Goal: Task Accomplishment & Management: Use online tool/utility

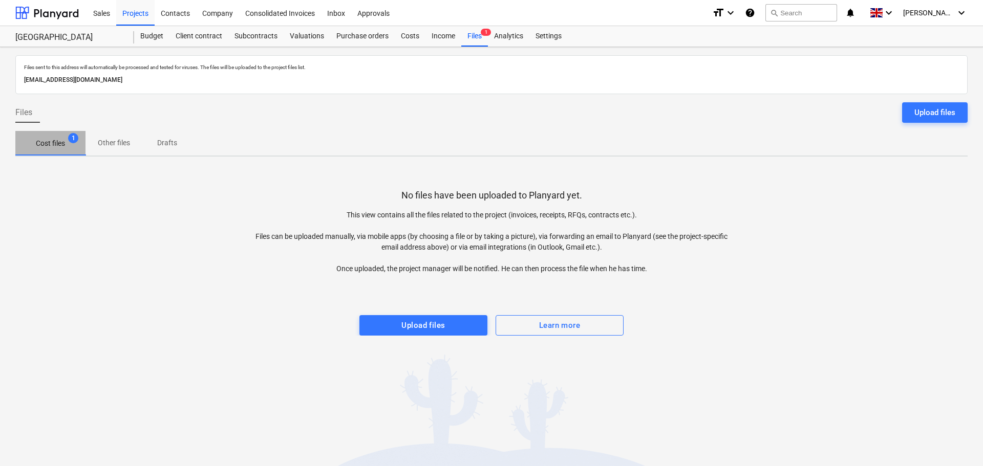
click at [49, 148] on p "Cost files" at bounding box center [50, 143] width 29 height 11
click at [111, 149] on span "Other files" at bounding box center [113, 143] width 57 height 17
click at [47, 150] on span "Cost files 1" at bounding box center [50, 143] width 70 height 18
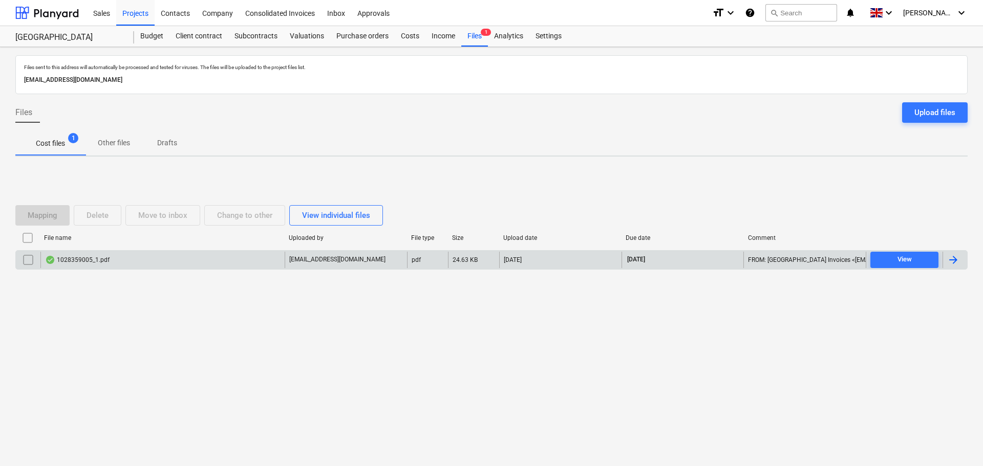
click at [101, 261] on div "1028359005_1.pdf" at bounding box center [77, 260] width 64 height 8
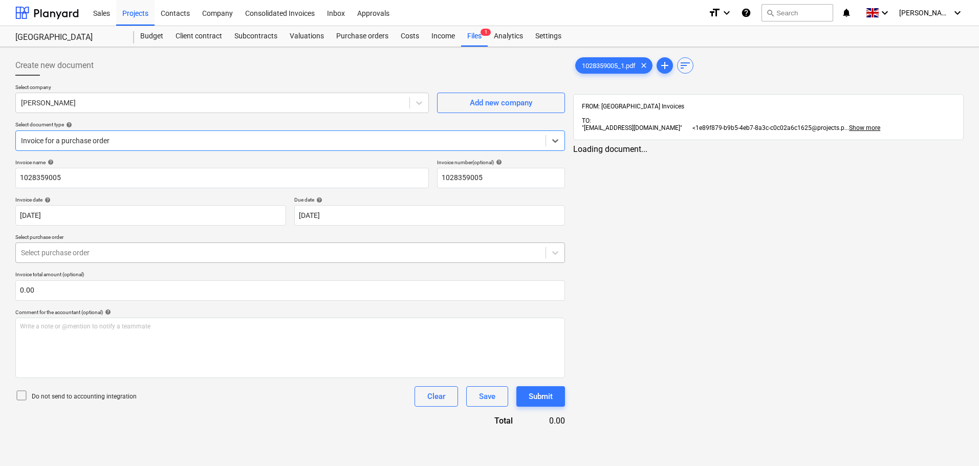
type input "1028359005"
type input "[DATE]"
click at [880, 124] on span "Show more" at bounding box center [864, 127] width 31 height 7
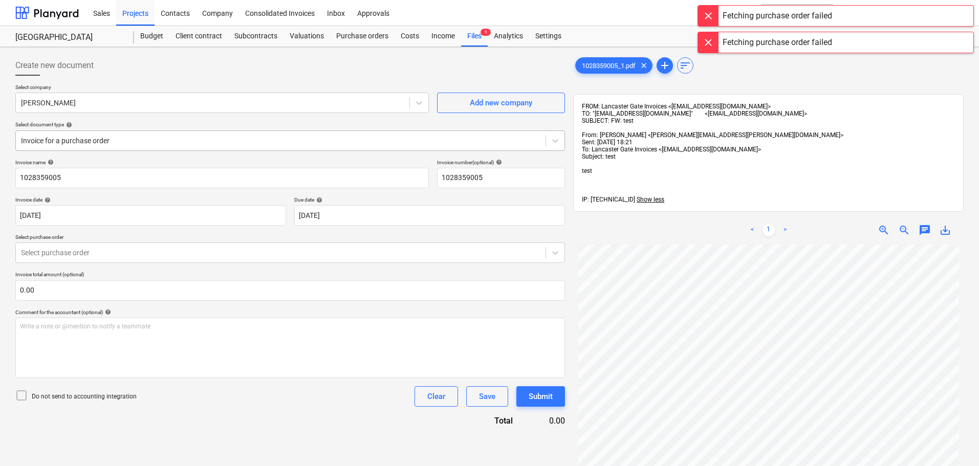
click at [138, 140] on div at bounding box center [281, 141] width 520 height 10
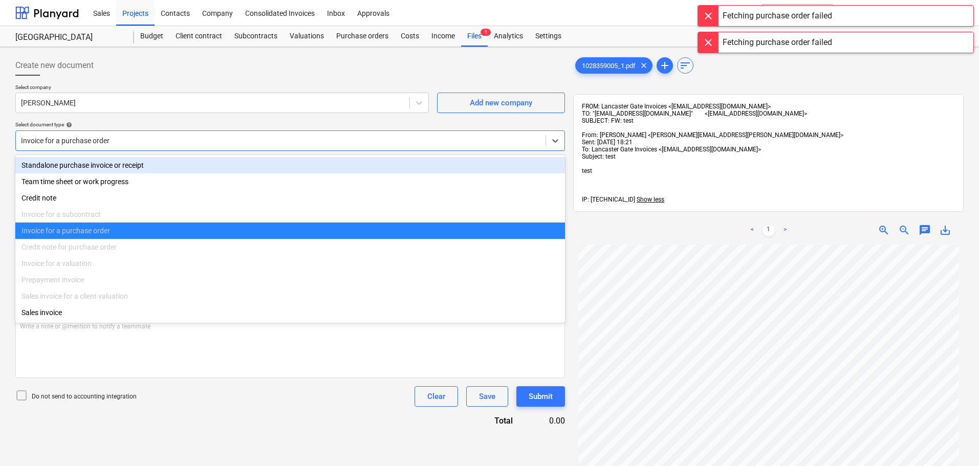
click at [123, 163] on div "Standalone purchase invoice or receipt" at bounding box center [290, 165] width 550 height 16
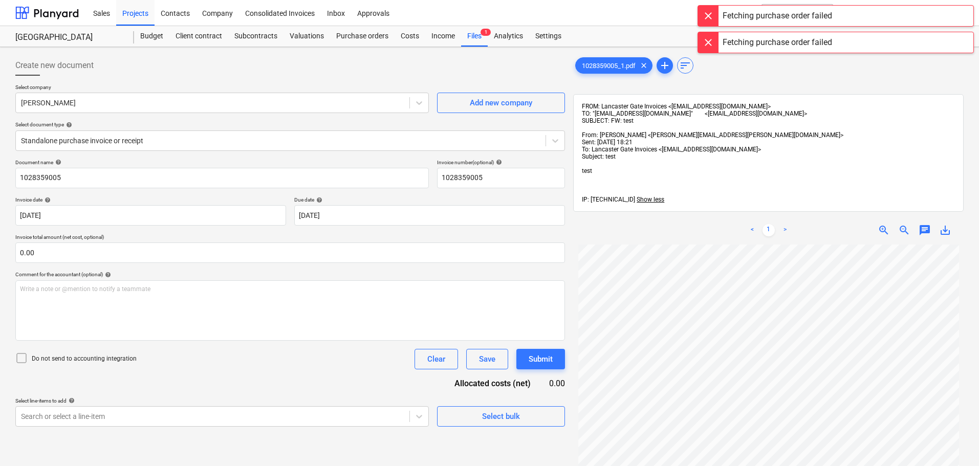
click at [242, 123] on div "Select document type help" at bounding box center [290, 124] width 550 height 7
click at [707, 39] on div at bounding box center [708, 42] width 20 height 20
click at [710, 16] on div at bounding box center [708, 16] width 20 height 20
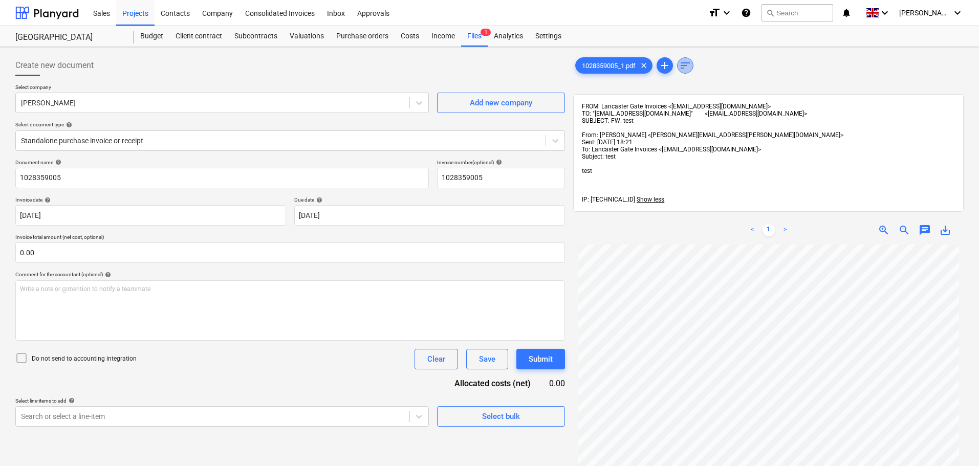
click at [691, 67] on span "sort" at bounding box center [685, 65] width 12 height 12
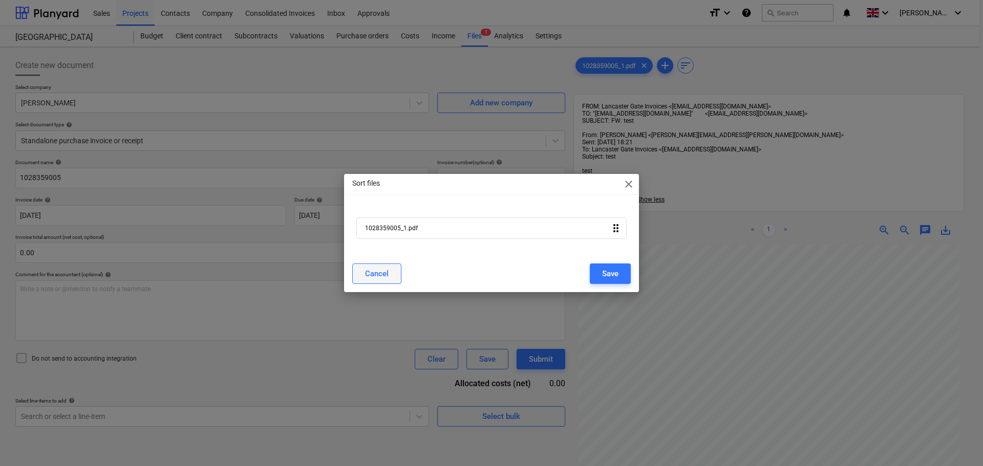
click at [379, 272] on div "Cancel" at bounding box center [377, 273] width 24 height 13
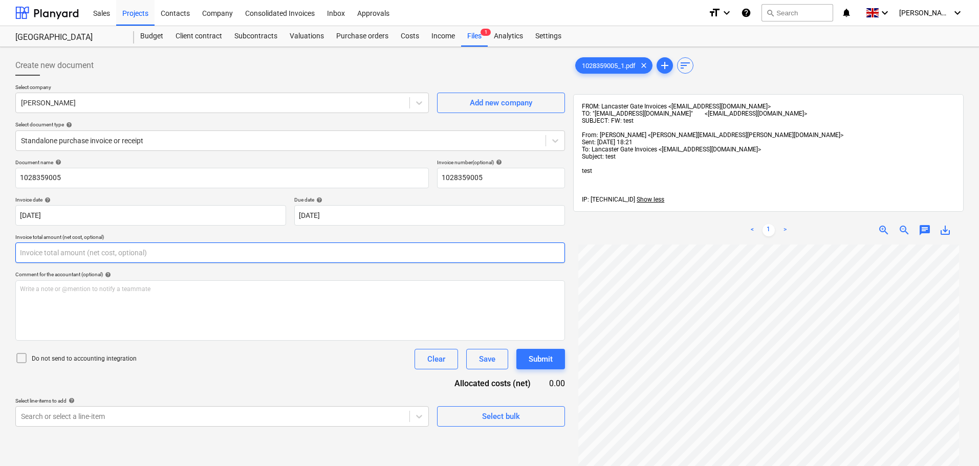
click at [176, 251] on input "text" at bounding box center [290, 253] width 550 height 20
type input "0.00"
click at [647, 64] on span "clear" at bounding box center [644, 65] width 12 height 12
